Goal: Task Accomplishment & Management: Manage account settings

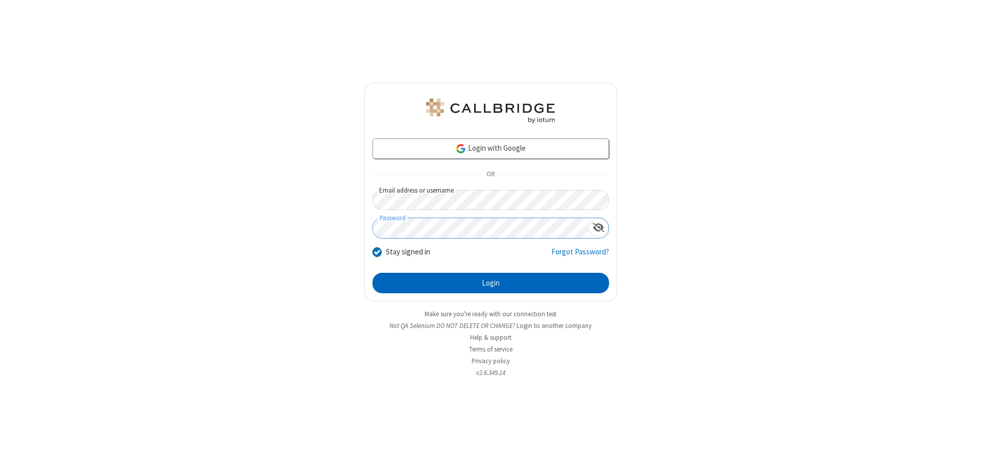
click at [490, 283] on button "Login" at bounding box center [490, 283] width 237 height 20
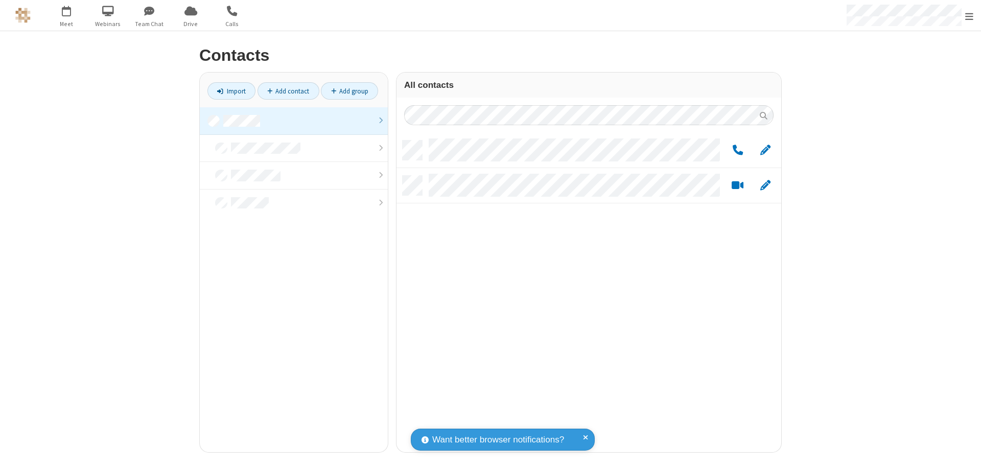
scroll to position [312, 377]
click at [294, 121] on link at bounding box center [294, 121] width 188 height 28
click at [765, 150] on span "Edit" at bounding box center [765, 150] width 10 height 13
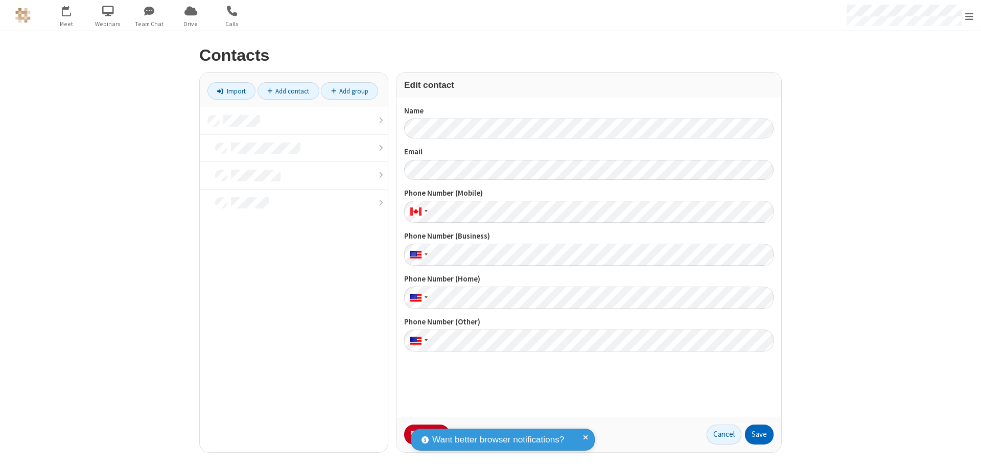
click at [759, 434] on button "Save" at bounding box center [759, 435] width 29 height 20
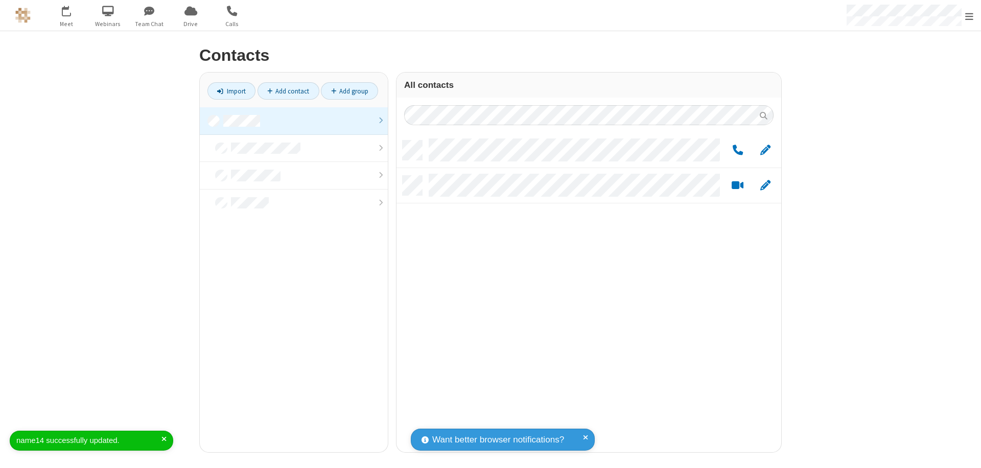
scroll to position [312, 377]
